Goal: Task Accomplishment & Management: Complete application form

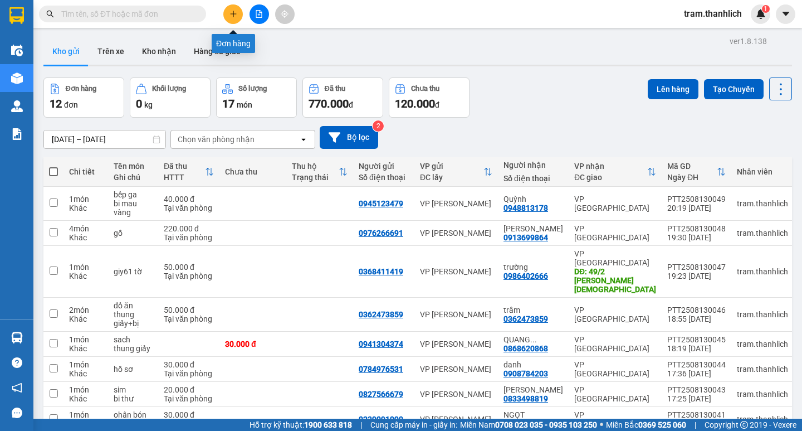
click at [237, 12] on icon "plus" at bounding box center [234, 14] width 8 height 8
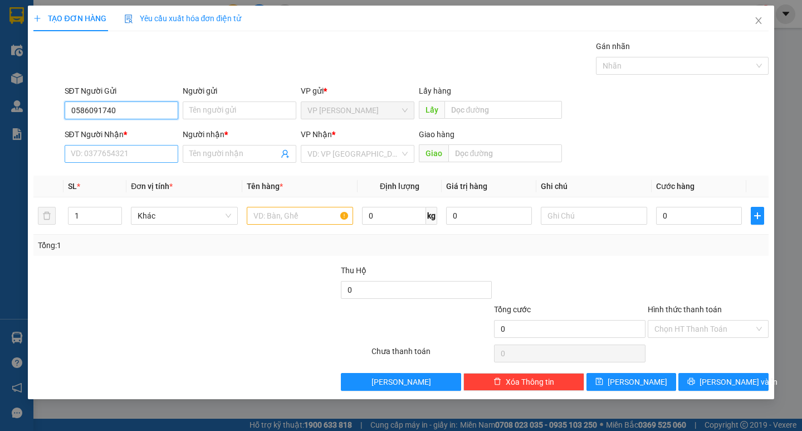
type input "0586091740"
click at [125, 154] on input "SĐT Người Nhận *" at bounding box center [122, 154] width 114 height 18
click at [122, 116] on input "0586091740" at bounding box center [122, 110] width 114 height 18
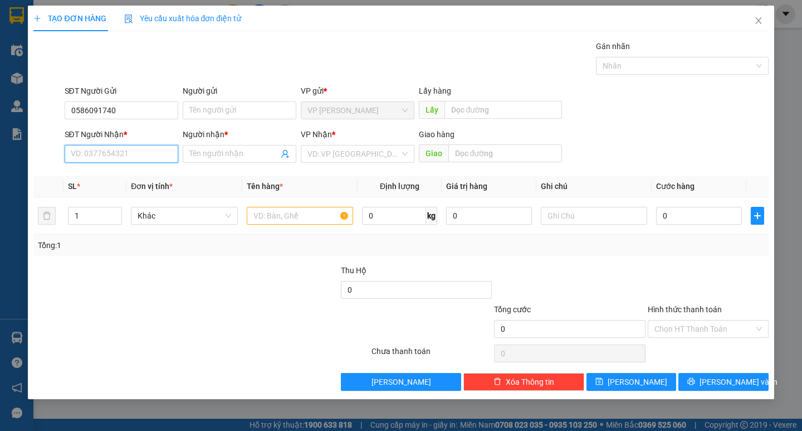
click at [102, 157] on input "SĐT Người Nhận *" at bounding box center [122, 154] width 114 height 18
drag, startPoint x: 102, startPoint y: 157, endPoint x: 87, endPoint y: 154, distance: 15.2
click at [87, 154] on input "SĐT Người Nhận *" at bounding box center [122, 154] width 114 height 18
type input "0"
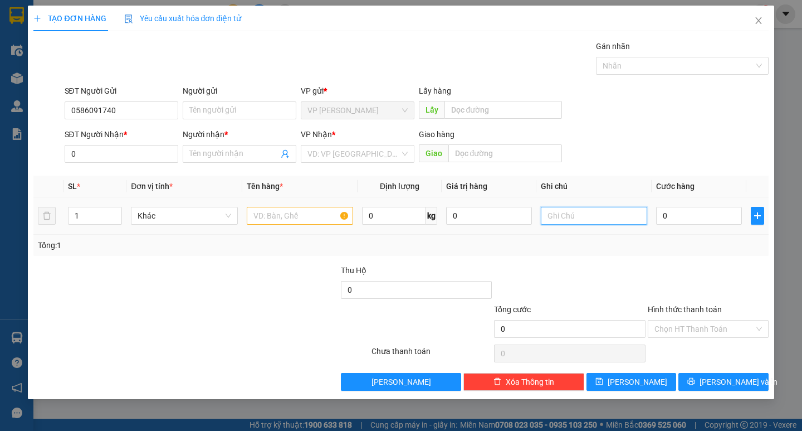
click at [572, 220] on input "text" at bounding box center [594, 216] width 106 height 18
type input "thung giấy"
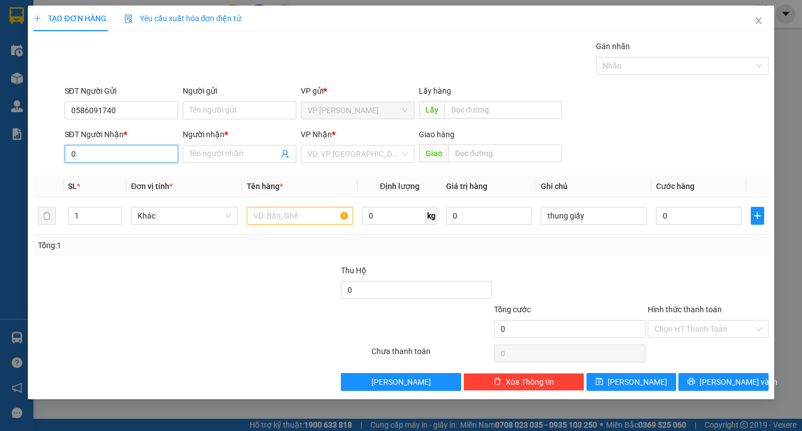
click at [152, 155] on input "0" at bounding box center [122, 154] width 114 height 18
type input "0368784776"
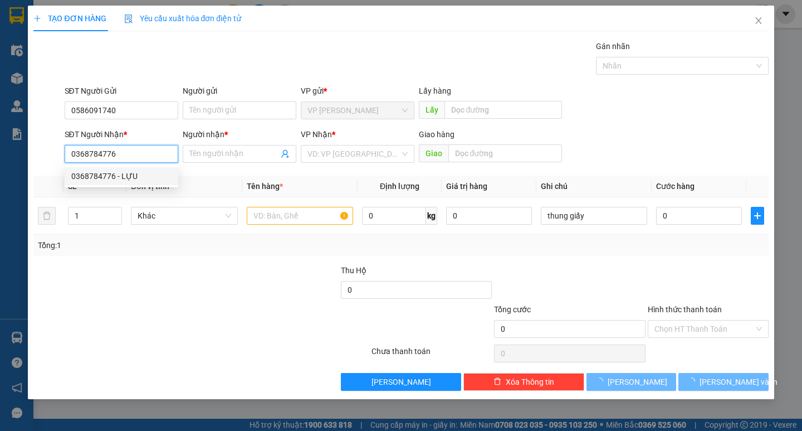
drag, startPoint x: 135, startPoint y: 176, endPoint x: 131, endPoint y: 172, distance: 5.9
click at [135, 177] on div "0368784776 - LỰU" at bounding box center [121, 176] width 100 height 12
type input "LỰU"
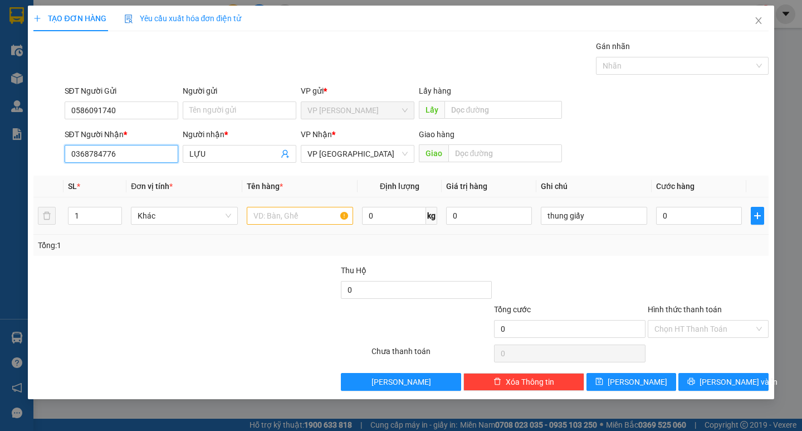
type input "0368784776"
click at [334, 222] on input "text" at bounding box center [300, 216] width 106 height 18
type input "d"
type input "đồ ca nhân"
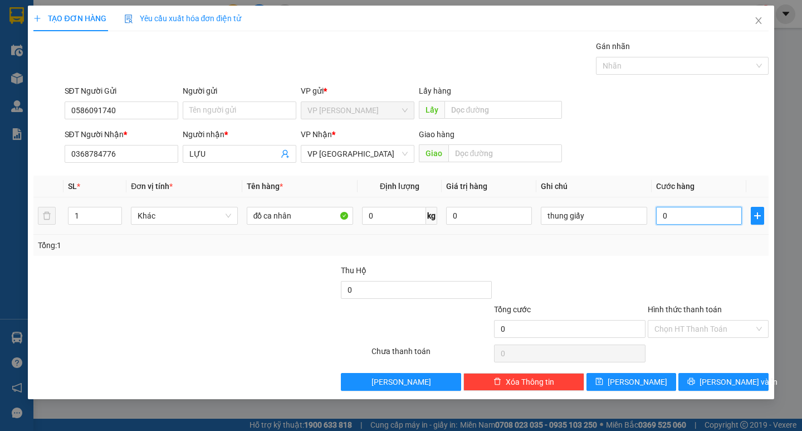
click at [713, 213] on input "0" at bounding box center [699, 216] width 86 height 18
type input "3"
type input "30"
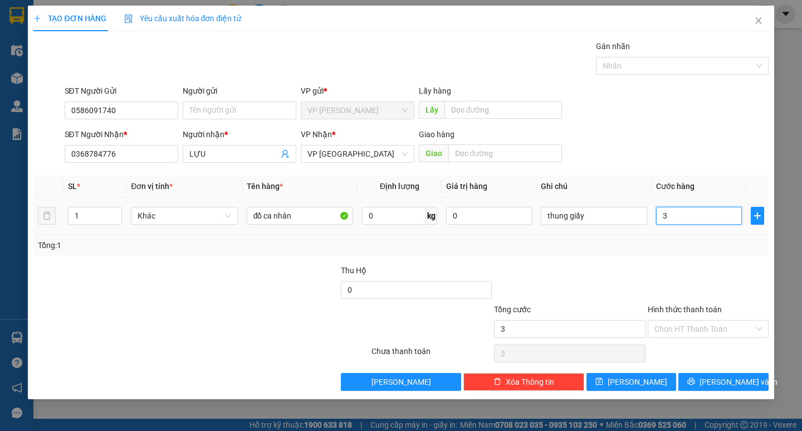
type input "30"
type input "300"
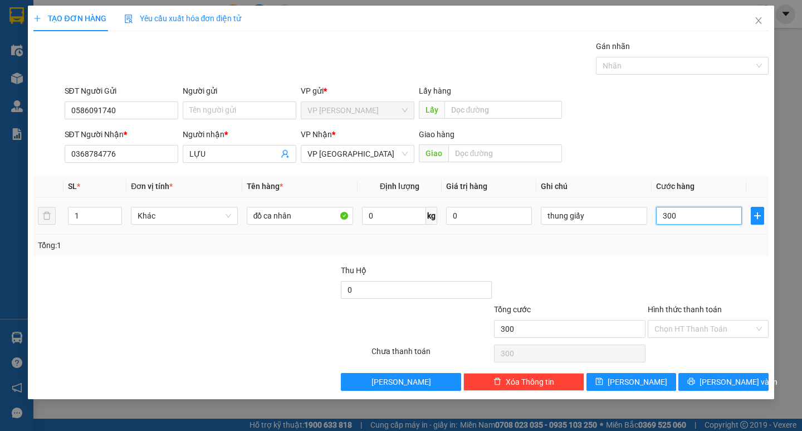
type input "3.000"
type input "30.000"
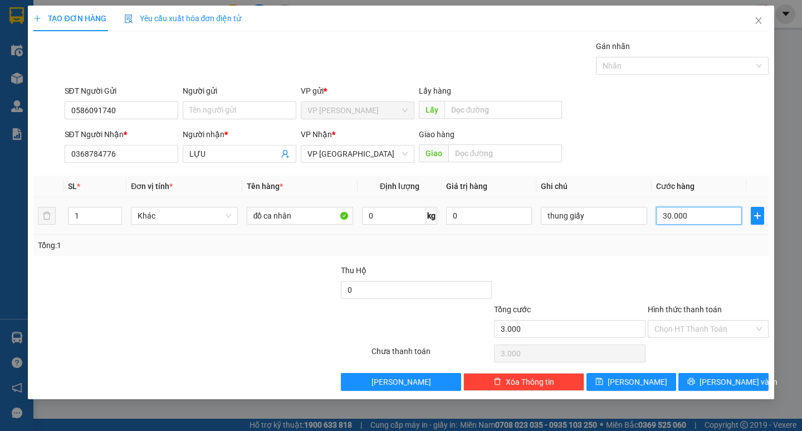
type input "30.000"
drag, startPoint x: 669, startPoint y: 327, endPoint x: 671, endPoint y: 338, distance: 10.7
click at [670, 328] on input "Hình thức thanh toán" at bounding box center [705, 328] width 100 height 17
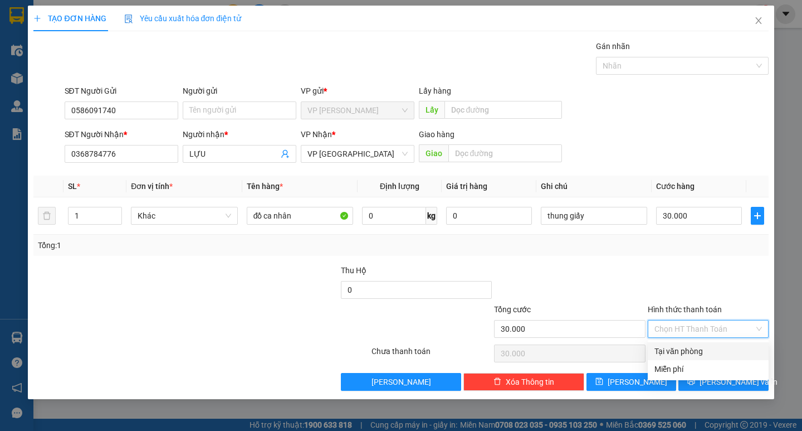
click at [671, 347] on div "Tại văn phòng" at bounding box center [709, 351] width 108 height 12
type input "0"
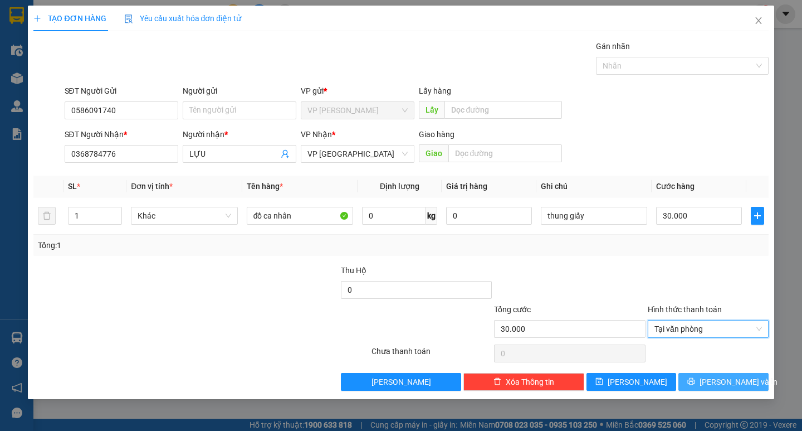
click at [695, 386] on span "printer" at bounding box center [692, 381] width 8 height 9
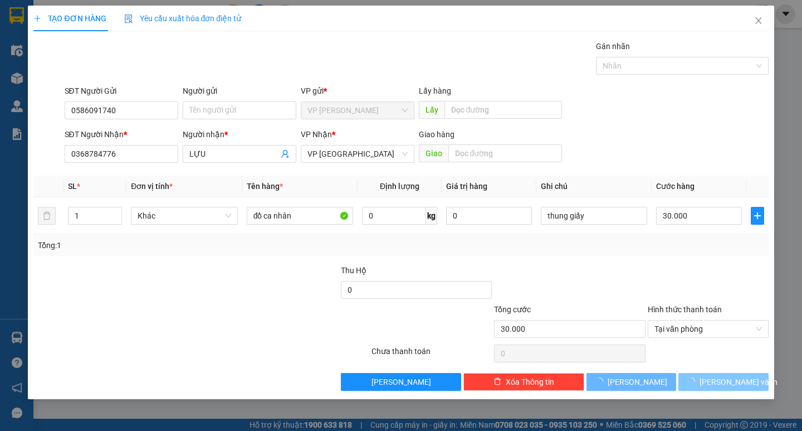
click at [366, 45] on div "Gói vận chuyển * Tiêu chuẩn Gán nhãn Nhãn" at bounding box center [416, 59] width 709 height 39
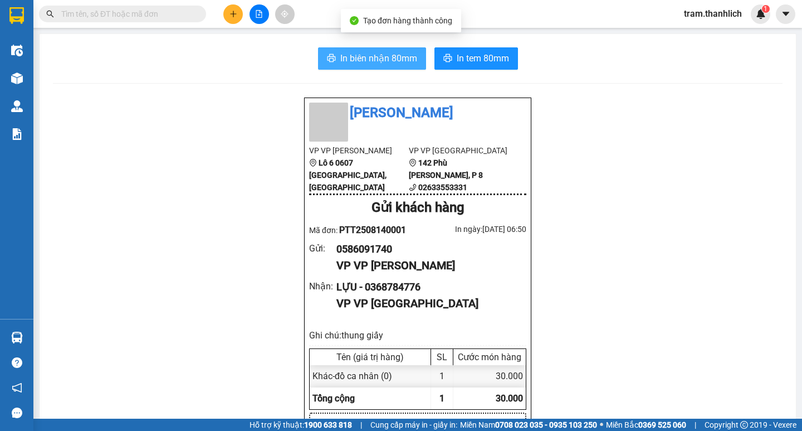
click at [360, 62] on span "In biên nhận 80mm" at bounding box center [378, 58] width 77 height 14
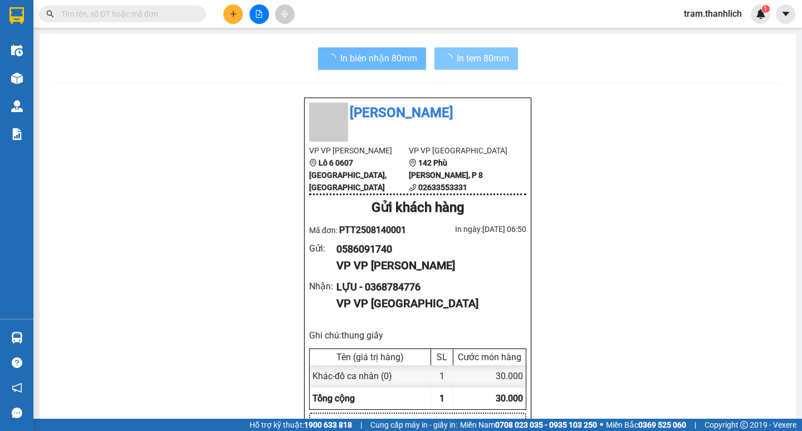
click at [457, 52] on span "In tem 80mm" at bounding box center [483, 58] width 52 height 14
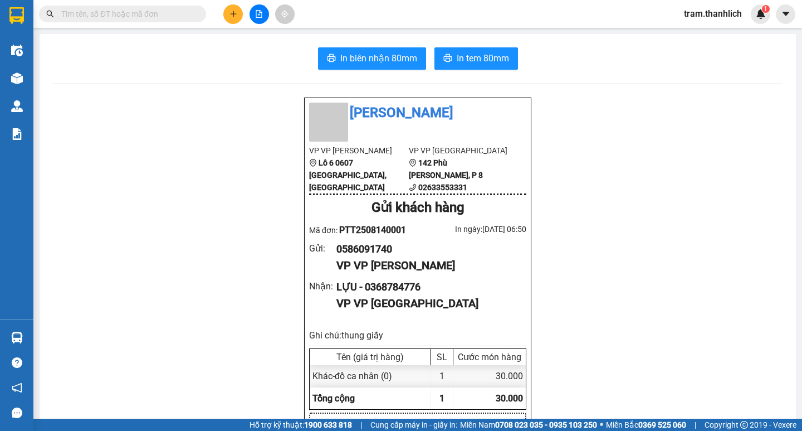
click at [229, 18] on button at bounding box center [233, 14] width 20 height 20
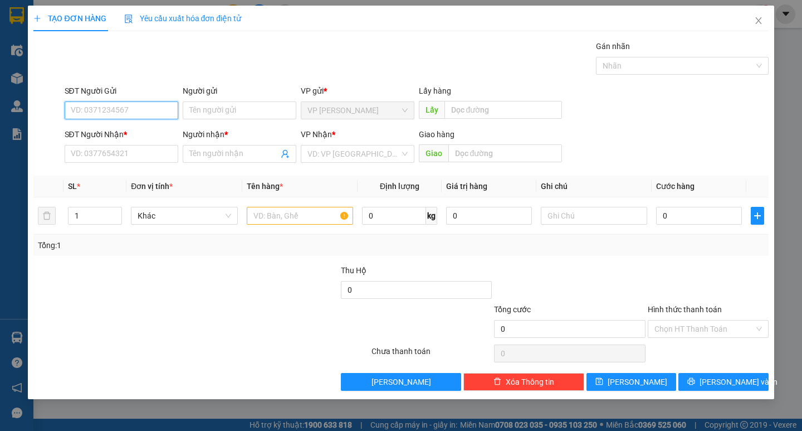
click at [125, 109] on input "SĐT Người Gửi" at bounding box center [122, 110] width 114 height 18
type input "0362429864"
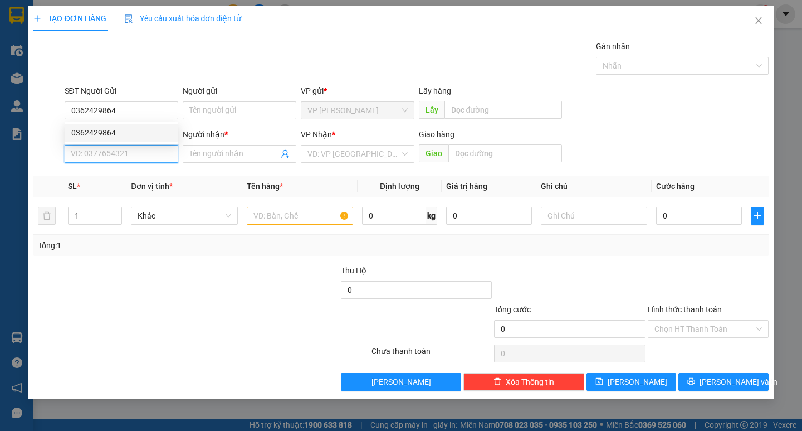
click at [128, 160] on input "SĐT Người Nhận *" at bounding box center [122, 154] width 114 height 18
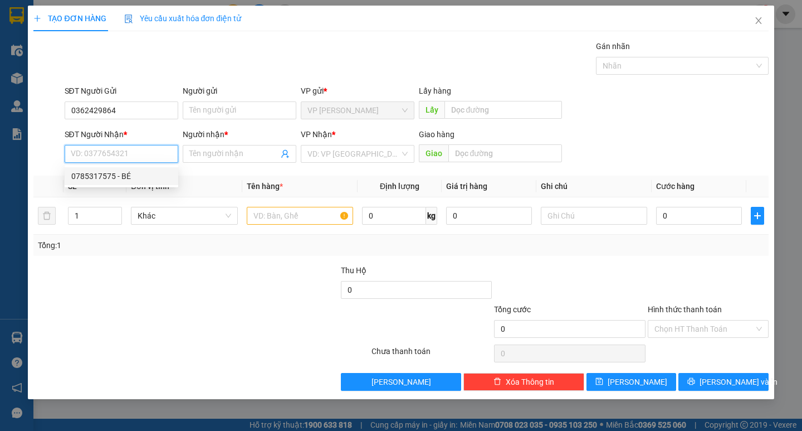
click at [125, 174] on div "0785317575 - BÉ" at bounding box center [121, 176] width 100 height 12
type input "0785317575"
type input "BÉ"
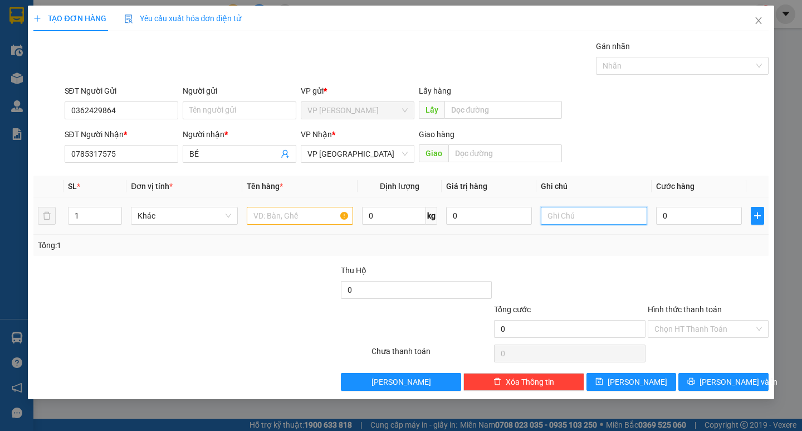
click at [603, 218] on input "text" at bounding box center [594, 216] width 106 height 18
type input "thung xốp"
click at [259, 209] on input "text" at bounding box center [300, 216] width 106 height 18
type input "d"
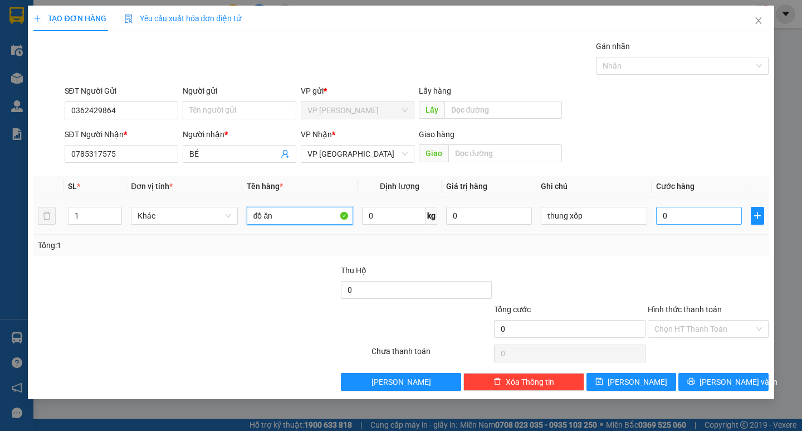
type input "đồ ăn"
click at [675, 215] on input "0" at bounding box center [699, 216] width 86 height 18
type input "3"
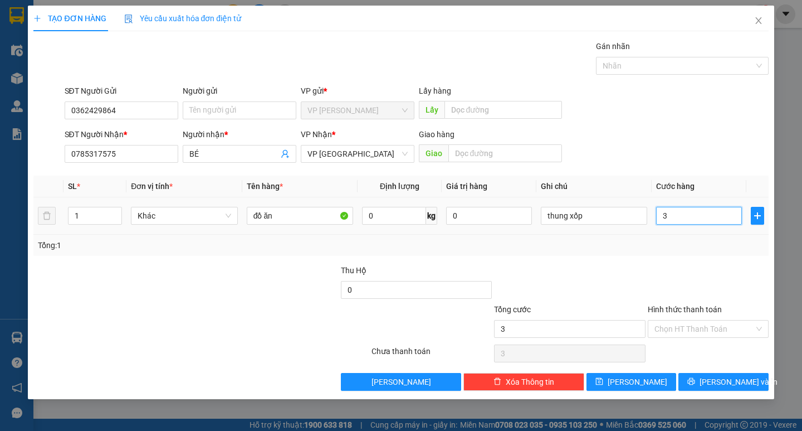
type input "30"
type input "300"
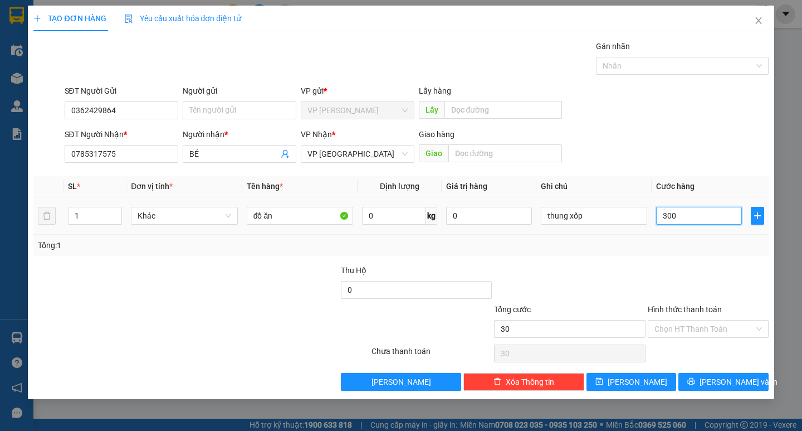
type input "300"
type input "3.000"
type input "30.000"
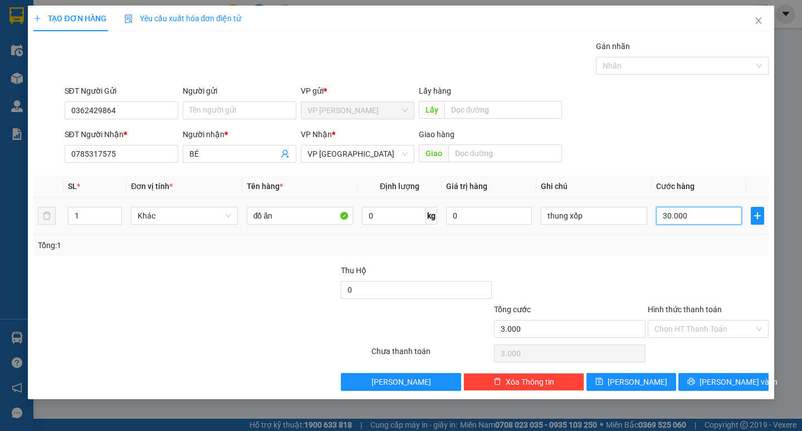
type input "30.000"
click at [705, 328] on input "Hình thức thanh toán" at bounding box center [705, 328] width 100 height 17
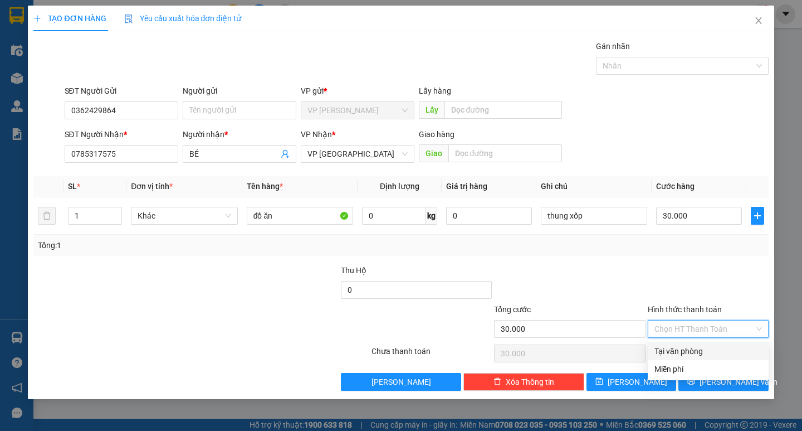
click at [702, 345] on div "Tại văn phòng" at bounding box center [709, 351] width 108 height 12
type input "0"
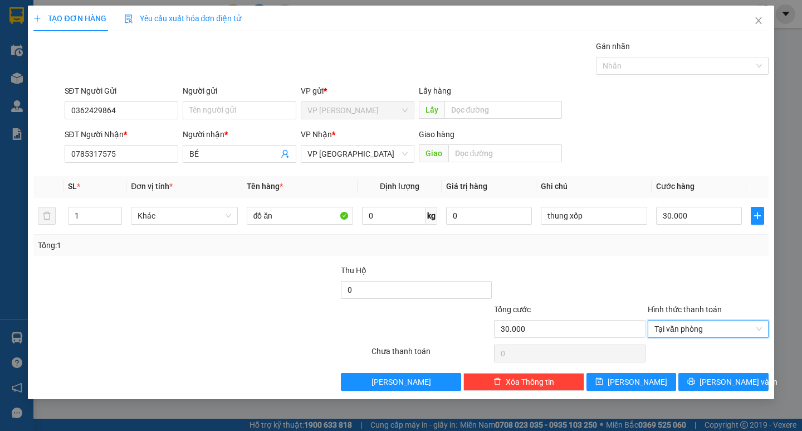
click at [704, 371] on div "Transit Pickup Surcharge Ids Transit Deliver Surcharge Ids Transit Deliver Surc…" at bounding box center [400, 215] width 735 height 350
drag, startPoint x: 693, startPoint y: 376, endPoint x: 338, endPoint y: 120, distance: 437.3
click at [691, 374] on button "[PERSON_NAME] và In" at bounding box center [724, 382] width 90 height 18
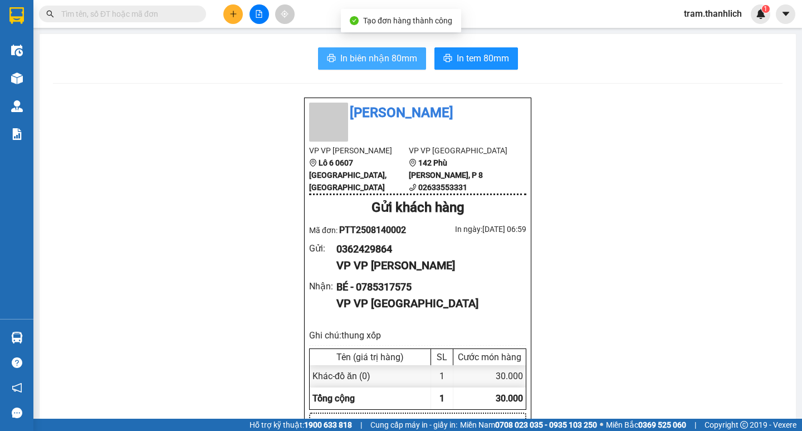
click at [364, 61] on span "In biên nhận 80mm" at bounding box center [378, 58] width 77 height 14
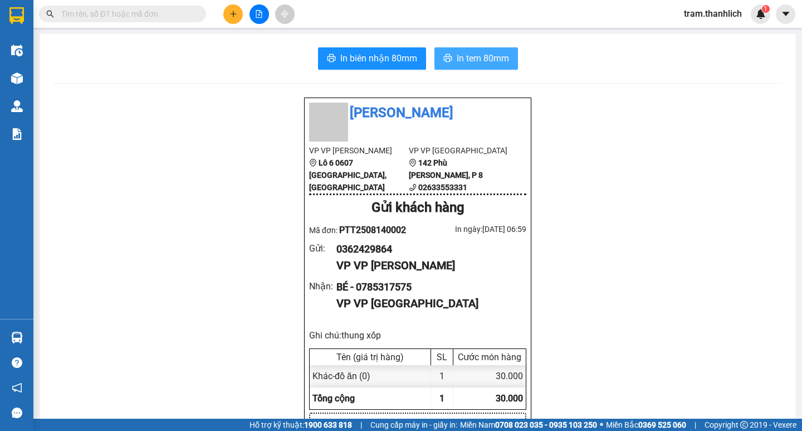
drag, startPoint x: 467, startPoint y: 51, endPoint x: 484, endPoint y: 32, distance: 25.3
click at [470, 51] on button "In tem 80mm" at bounding box center [477, 58] width 84 height 22
click at [230, 14] on icon "plus" at bounding box center [234, 14] width 8 height 8
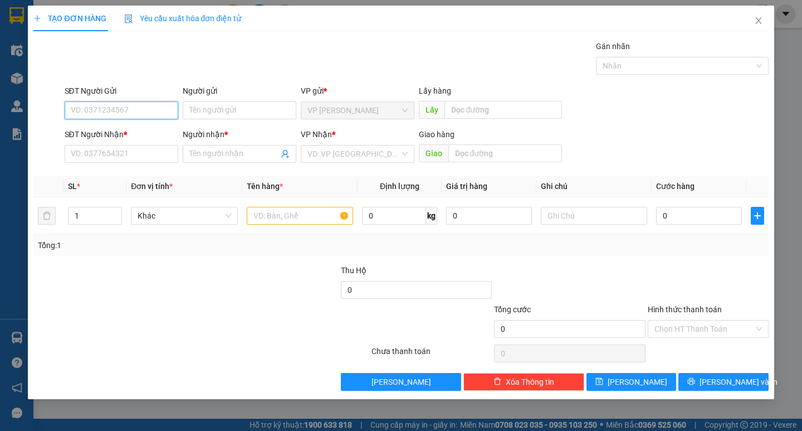
click at [159, 115] on input "SĐT Người Gửi" at bounding box center [122, 110] width 114 height 18
type input "0822390123"
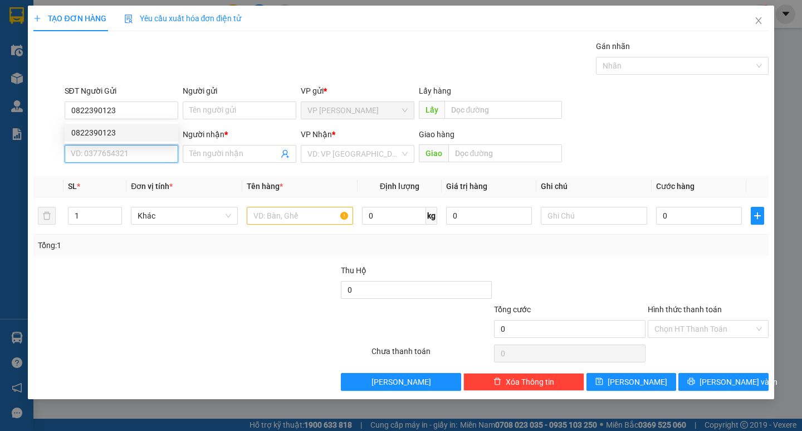
click at [145, 157] on input "SĐT Người Nhận *" at bounding box center [122, 154] width 114 height 18
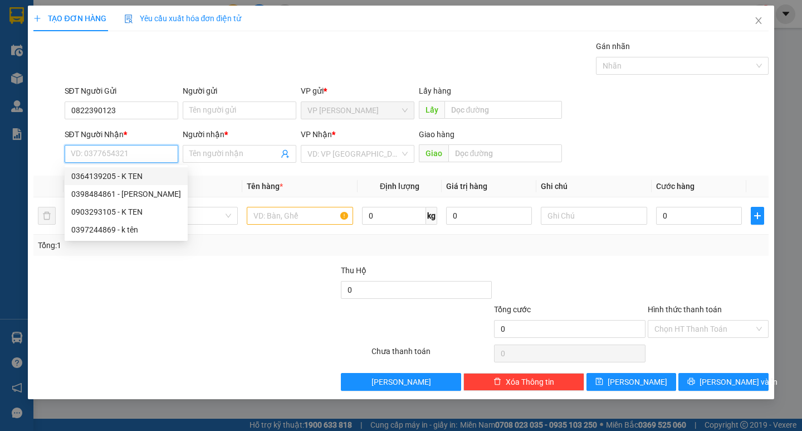
click at [137, 172] on div "0364139205 - K TEN" at bounding box center [126, 176] width 110 height 12
type input "0364139205"
type input "K TEN"
type input "cx mai hoa"
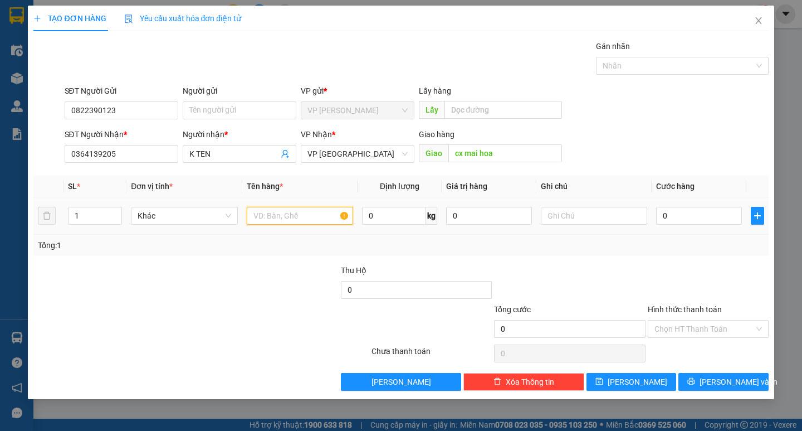
click at [323, 223] on input "text" at bounding box center [300, 216] width 106 height 18
type input "hs"
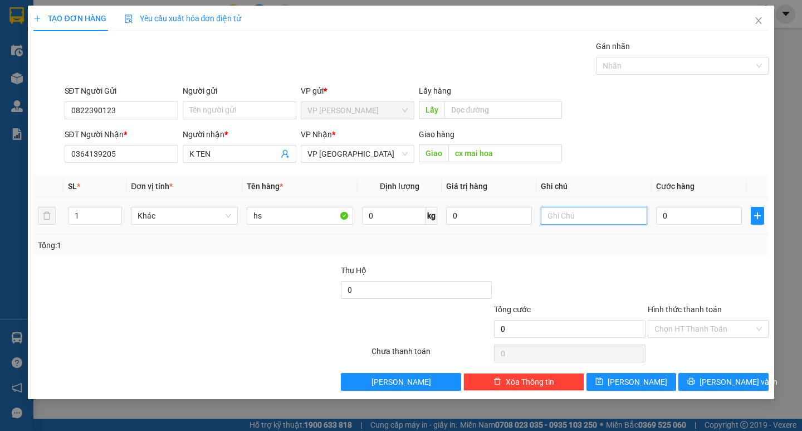
click at [624, 217] on input "text" at bounding box center [594, 216] width 106 height 18
type input "thung xốp"
click at [709, 214] on input "0" at bounding box center [699, 216] width 86 height 18
type input "9"
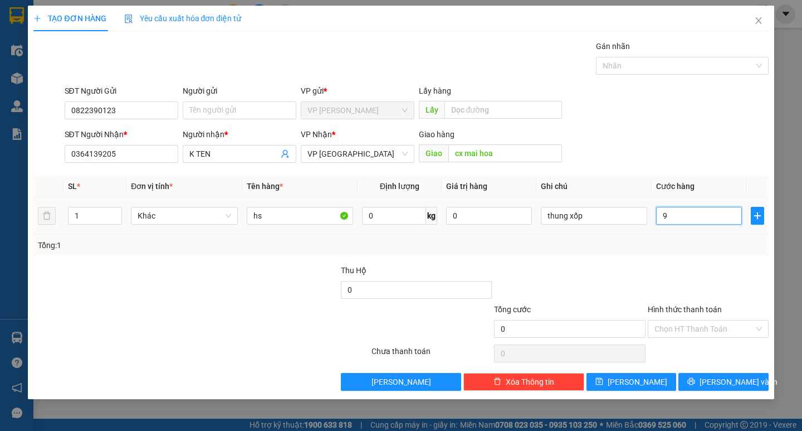
type input "9"
type input "99"
type input "990"
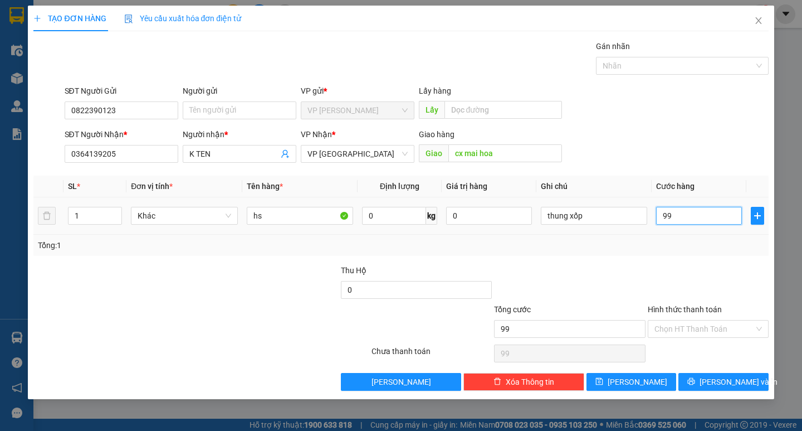
type input "990"
type input "9.900"
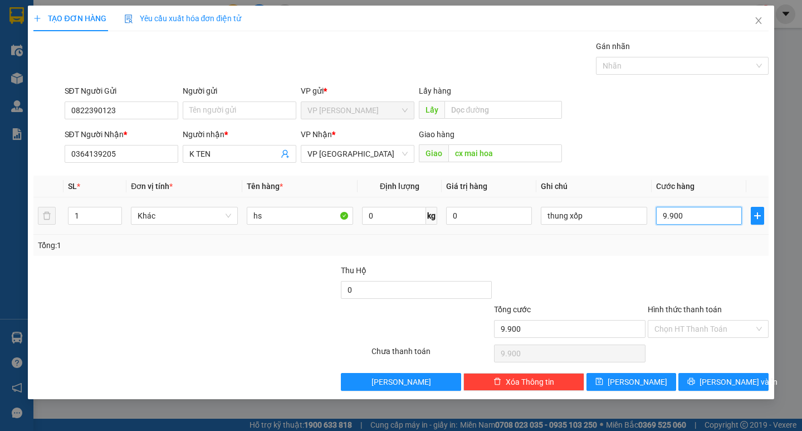
type input "99.000"
click at [709, 214] on input "99.000" at bounding box center [699, 216] width 86 height 18
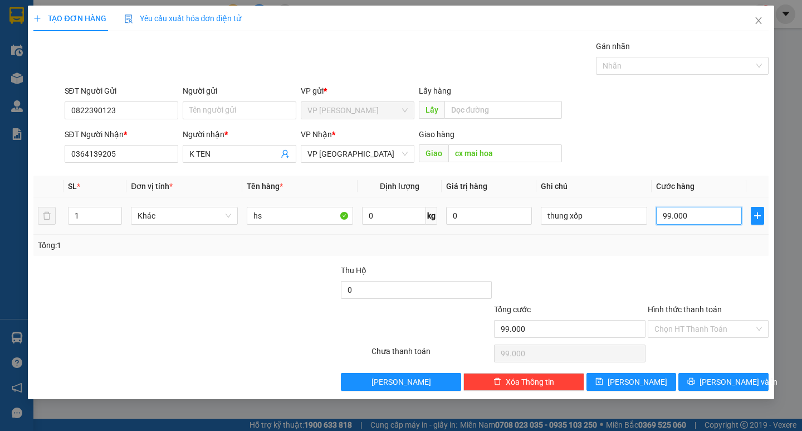
type input "5"
type input "50"
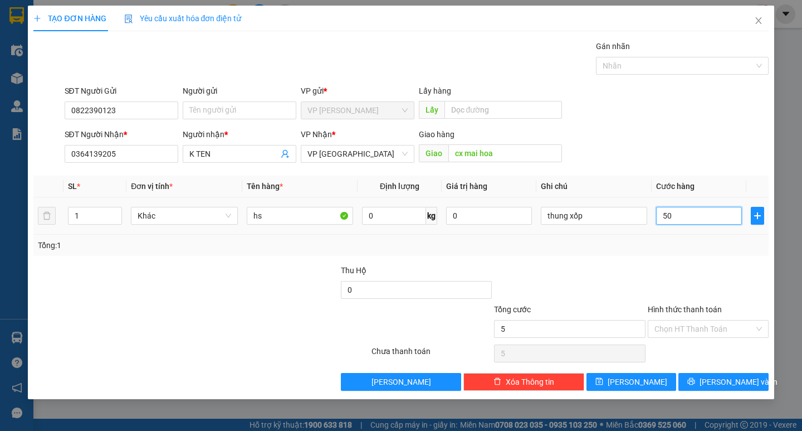
type input "50"
type input "500"
type input "5.000"
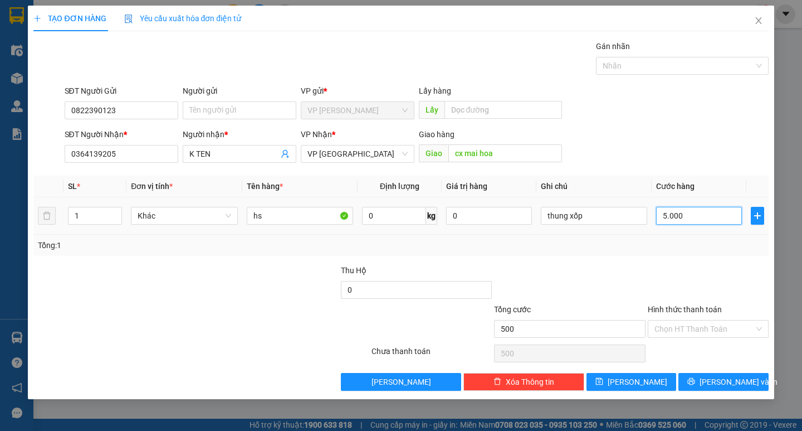
type input "5.000"
type input "50.000"
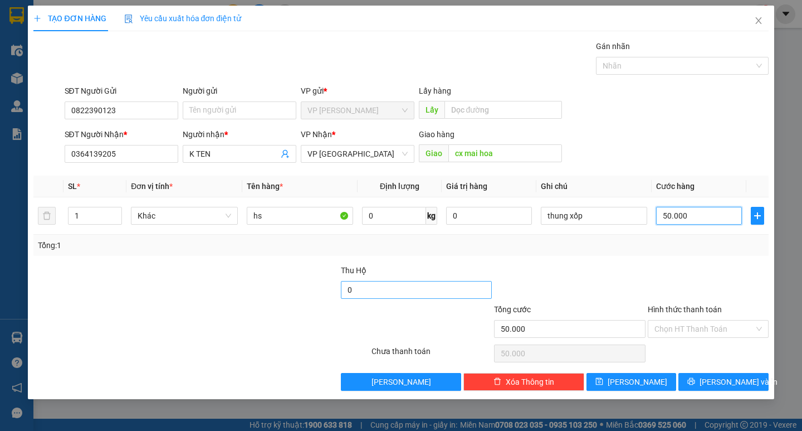
type input "50.000"
click at [443, 286] on input "0" at bounding box center [417, 290] width 152 height 18
type input "990.000"
click at [693, 379] on button "[PERSON_NAME] và In" at bounding box center [724, 382] width 90 height 18
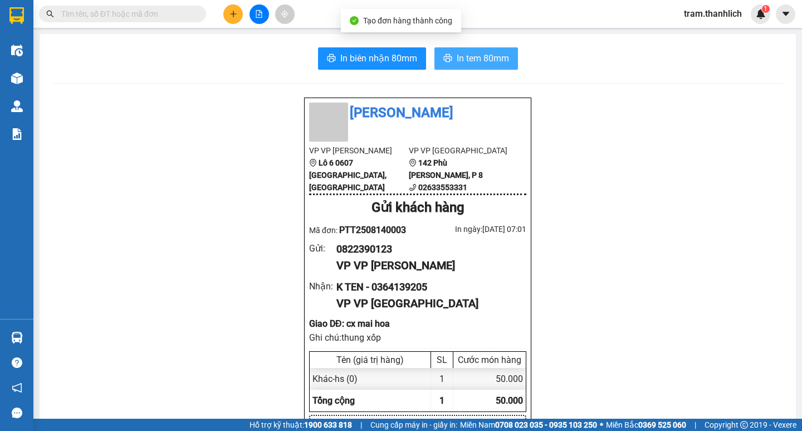
click at [472, 52] on span "In tem 80mm" at bounding box center [483, 58] width 52 height 14
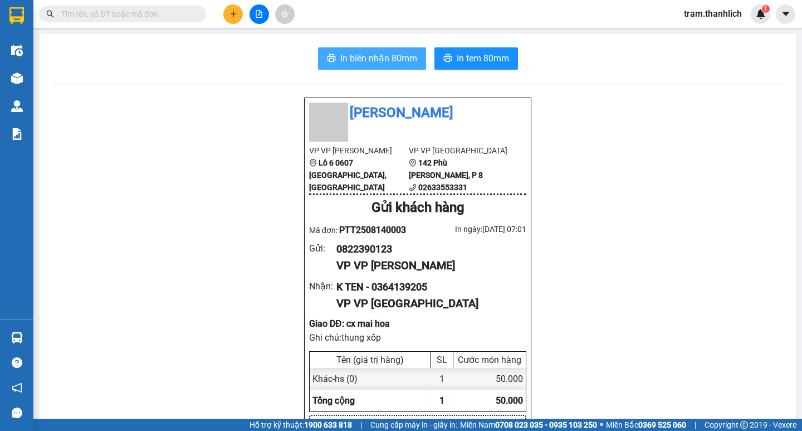
click at [363, 55] on span "In biên nhận 80mm" at bounding box center [378, 58] width 77 height 14
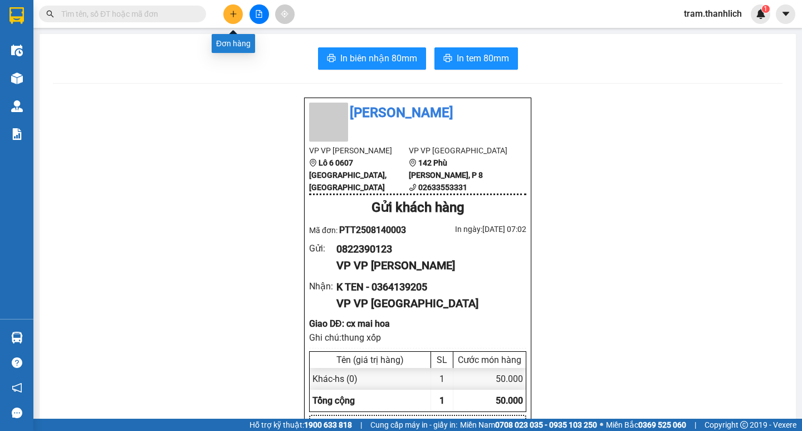
click at [240, 18] on button at bounding box center [233, 14] width 20 height 20
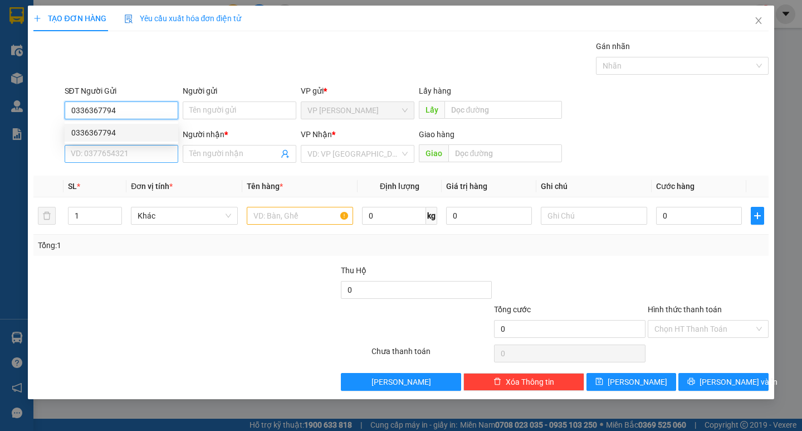
type input "0336367794"
click at [150, 153] on input "SĐT Người Nhận *" at bounding box center [122, 154] width 114 height 18
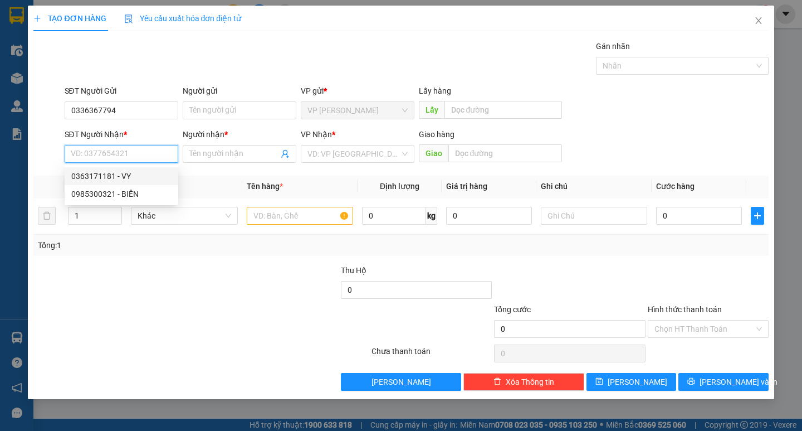
click at [133, 172] on div "0363171181 - VY" at bounding box center [121, 176] width 100 height 12
type input "0363171181"
type input "VY"
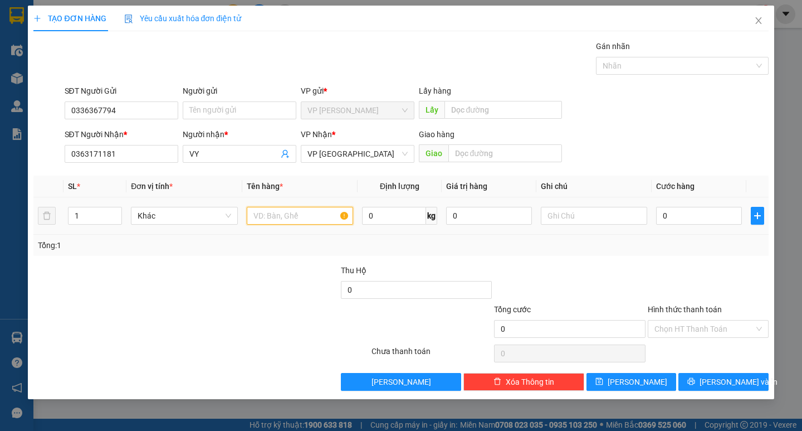
click at [339, 218] on input "text" at bounding box center [300, 216] width 106 height 18
type input "d"
type input "đồ cá nhân_đồ ann"
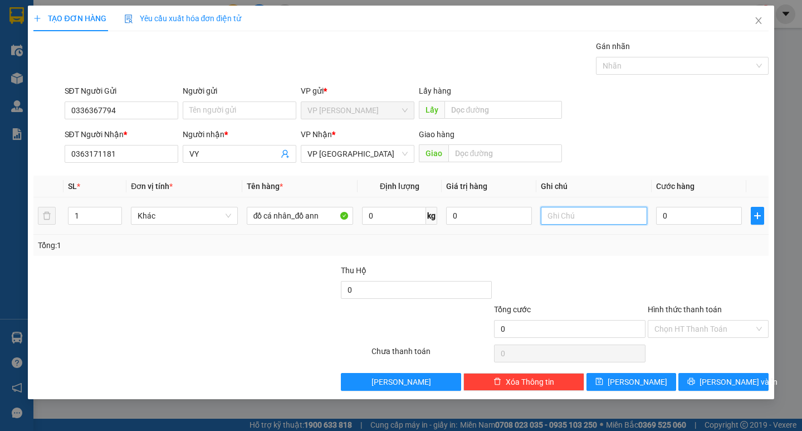
click at [566, 214] on input "text" at bounding box center [594, 216] width 106 height 18
type input "balo+túm đỏ"
click at [704, 209] on input "0" at bounding box center [699, 216] width 86 height 18
type input "6"
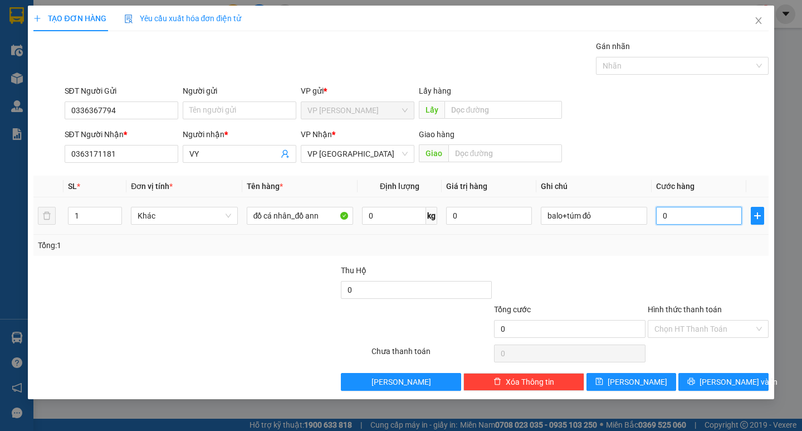
type input "6"
type input "60"
type input "600"
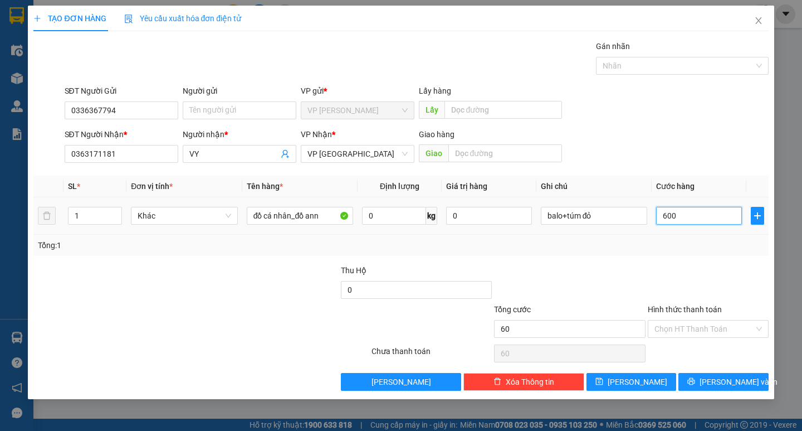
type input "600"
type input "6.000"
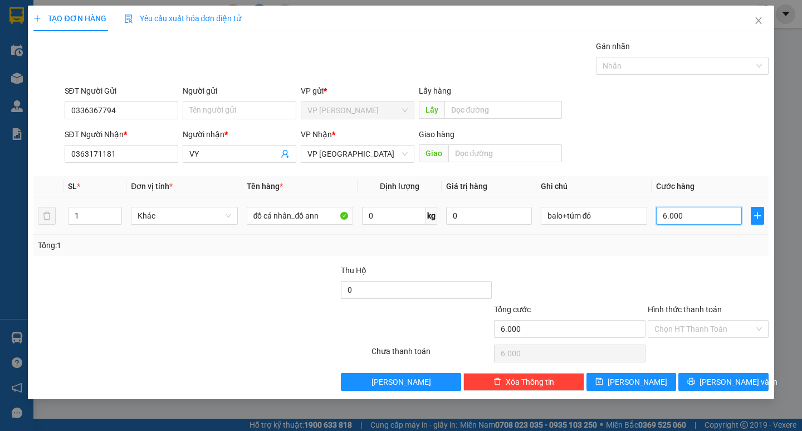
type input "60.000"
click at [686, 332] on input "Hình thức thanh toán" at bounding box center [705, 328] width 100 height 17
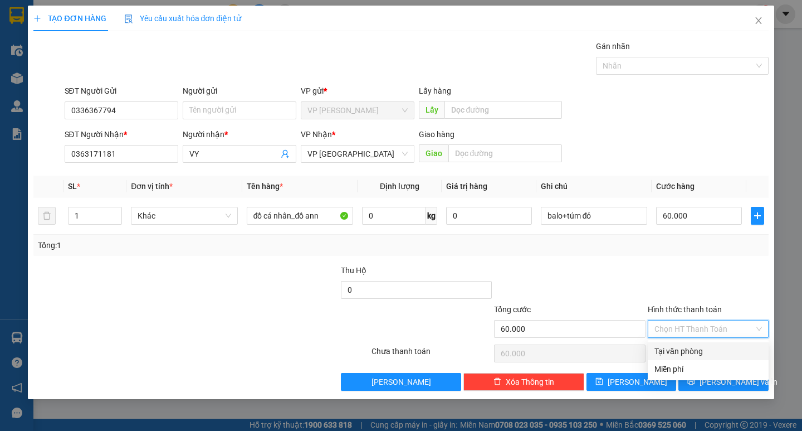
click at [686, 343] on div "Tại văn phòng" at bounding box center [708, 351] width 121 height 18
type input "0"
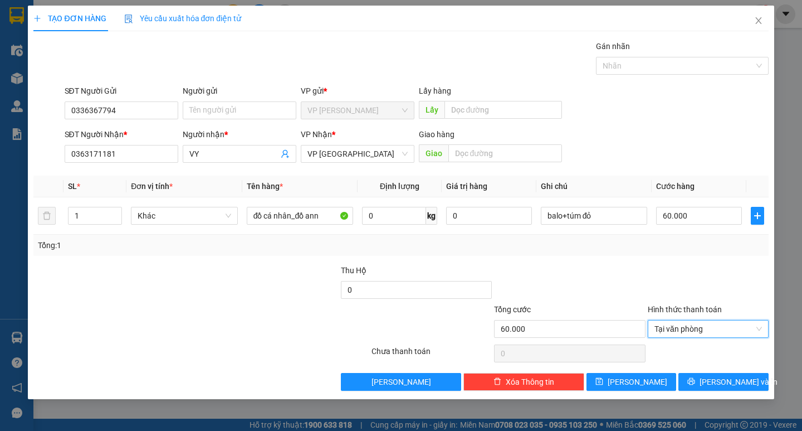
click at [668, 263] on div "Transit Pickup Surcharge Ids Transit Deliver Surcharge Ids Transit Deliver Surc…" at bounding box center [400, 215] width 735 height 350
click at [735, 387] on span "[PERSON_NAME] và In" at bounding box center [739, 382] width 78 height 12
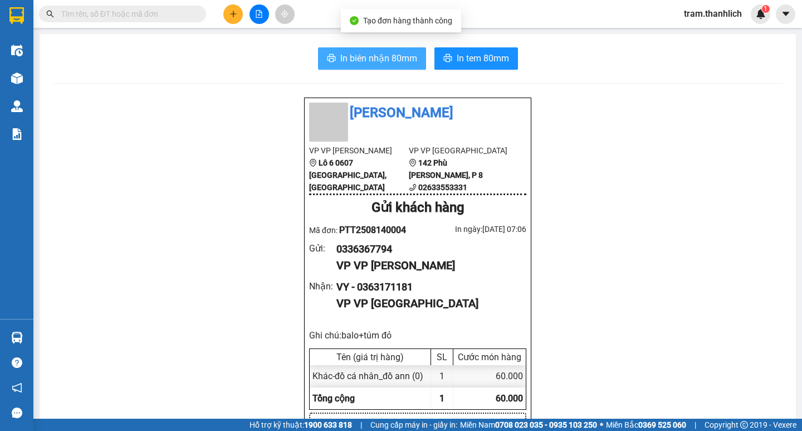
click at [384, 55] on span "In biên nhận 80mm" at bounding box center [378, 58] width 77 height 14
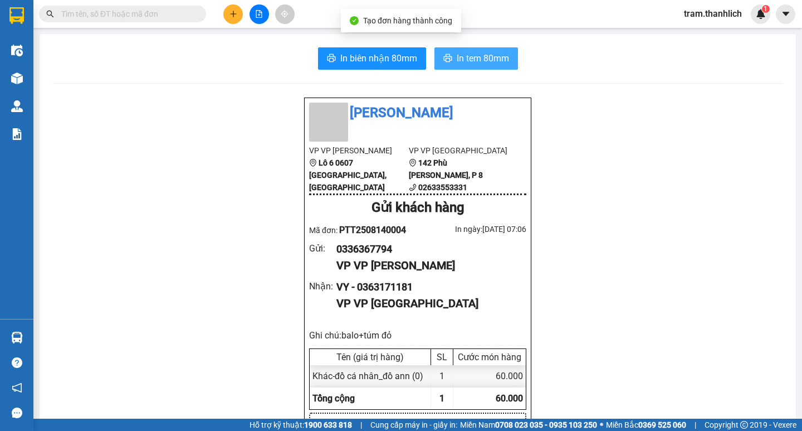
drag, startPoint x: 504, startPoint y: 64, endPoint x: 497, endPoint y: 67, distance: 7.5
click at [502, 64] on span "In tem 80mm" at bounding box center [483, 58] width 52 height 14
click at [236, 13] on icon "plus" at bounding box center [234, 14] width 8 height 8
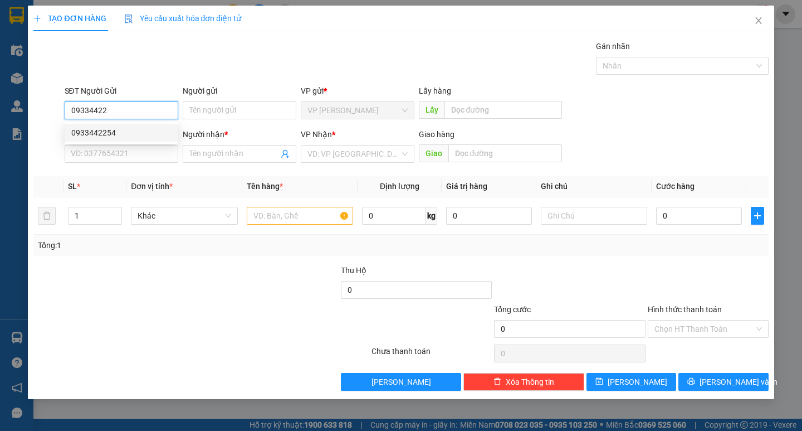
click at [97, 131] on div "0933442254" at bounding box center [121, 132] width 100 height 12
type input "0933442254"
type input "0988471491"
type input "[PERSON_NAME]"
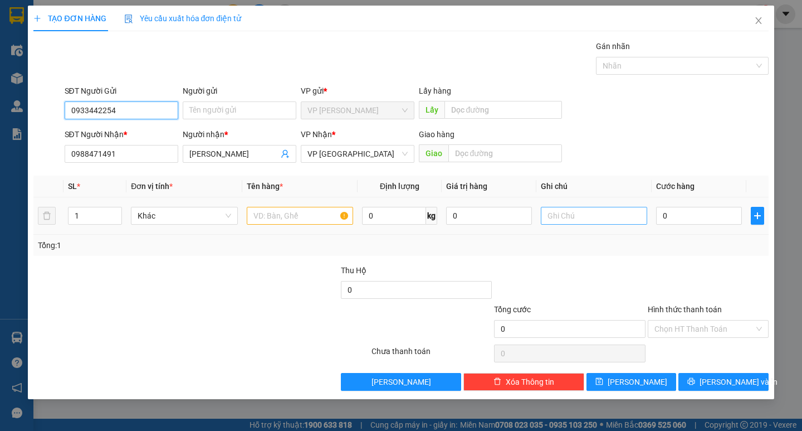
type input "0933442254"
click at [542, 214] on input "text" at bounding box center [594, 216] width 106 height 18
type input "thung xốp"
click at [320, 223] on input "text" at bounding box center [300, 216] width 106 height 18
click at [319, 221] on input "text" at bounding box center [300, 216] width 106 height 18
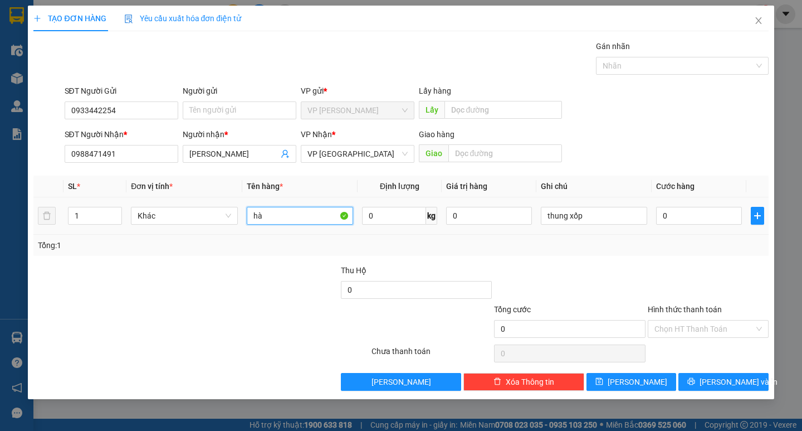
type input "h"
type input "hs"
click at [679, 218] on input "0" at bounding box center [699, 216] width 86 height 18
type input "1"
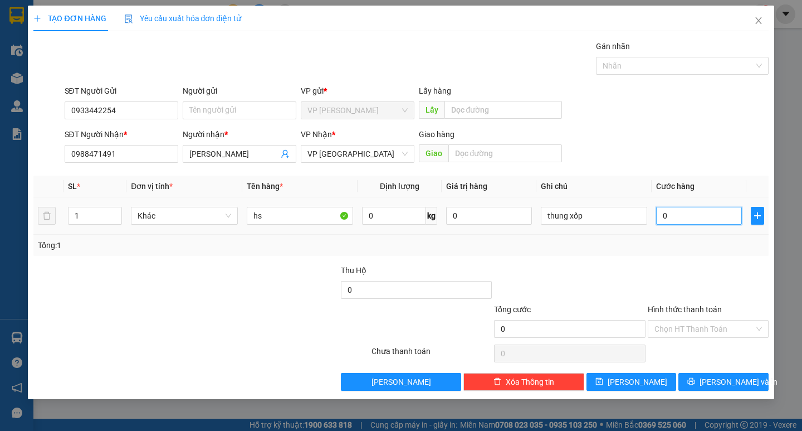
type input "1"
type input "10"
type input "100"
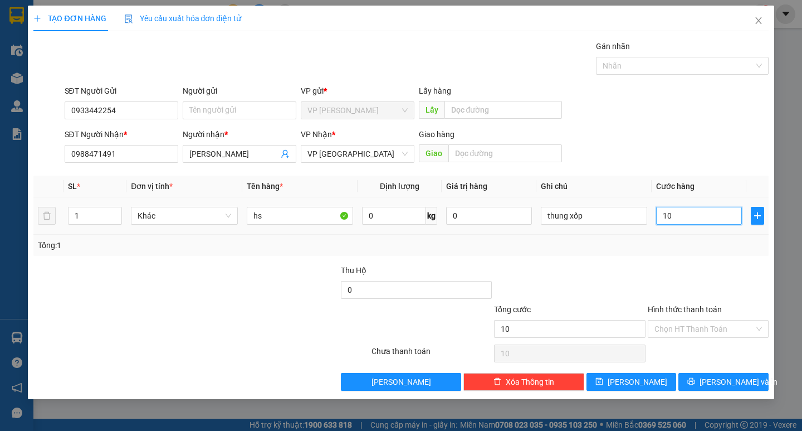
type input "100"
type input "1.000"
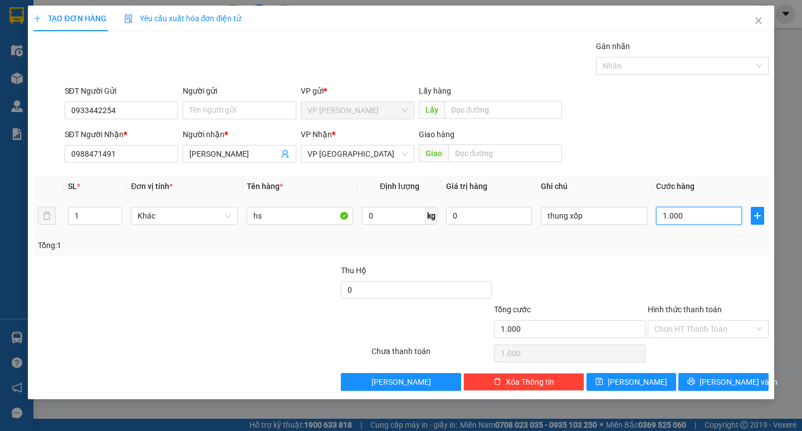
type input "10.000"
type input "100.000"
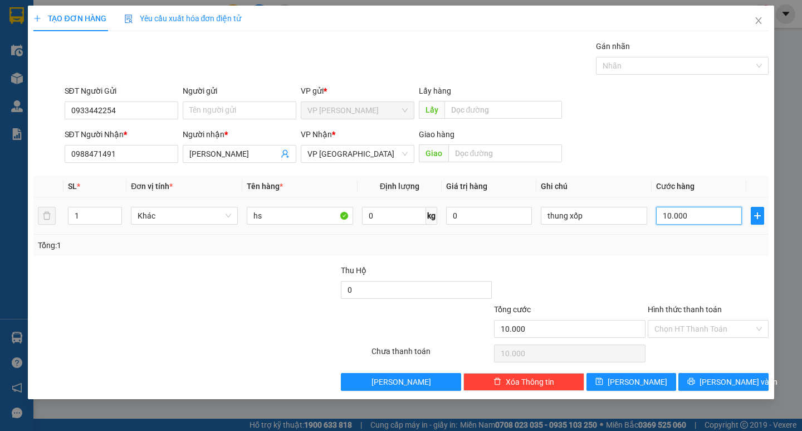
type input "100.000"
click at [719, 379] on span "[PERSON_NAME] và In" at bounding box center [739, 382] width 78 height 12
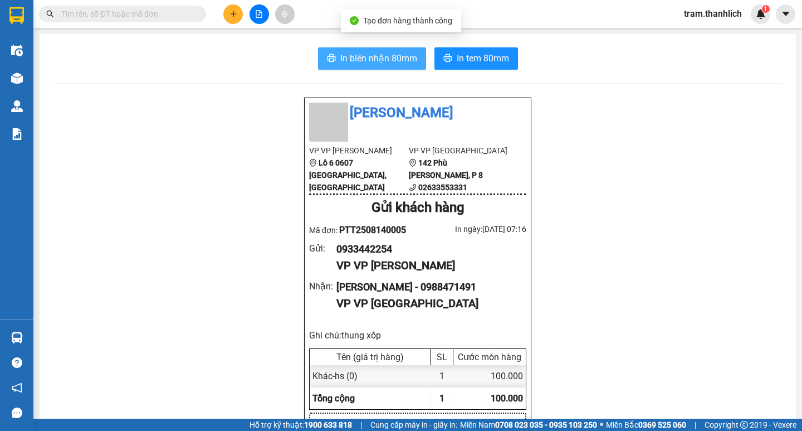
click at [342, 64] on span "In biên nhận 80mm" at bounding box center [378, 58] width 77 height 14
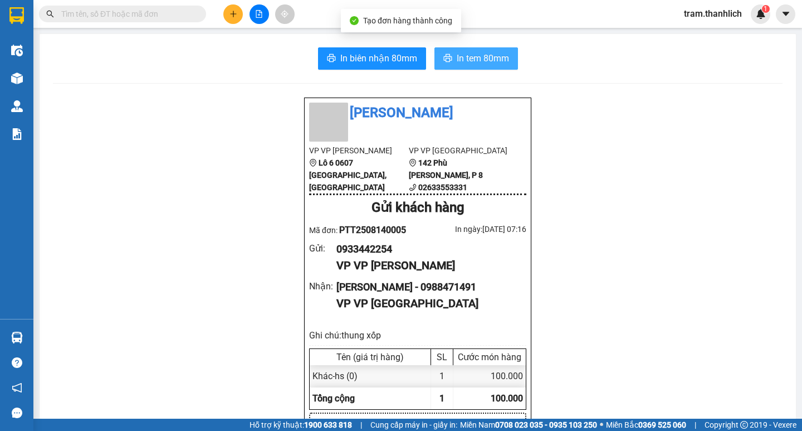
click at [476, 61] on span "In tem 80mm" at bounding box center [483, 58] width 52 height 14
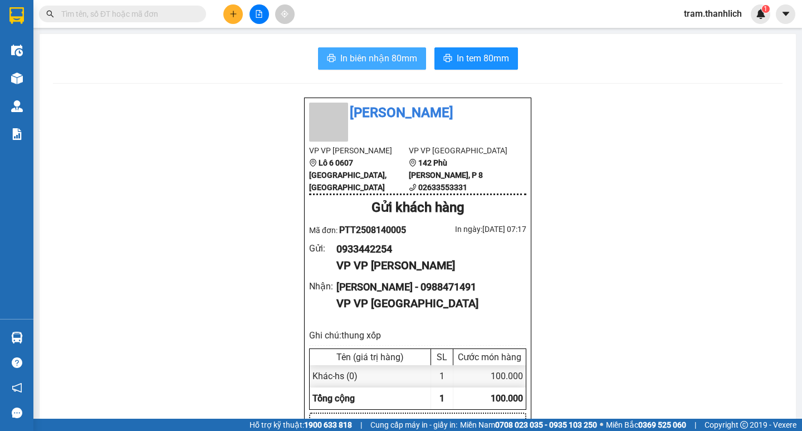
click at [362, 57] on span "In biên nhận 80mm" at bounding box center [378, 58] width 77 height 14
